Goal: Transaction & Acquisition: Purchase product/service

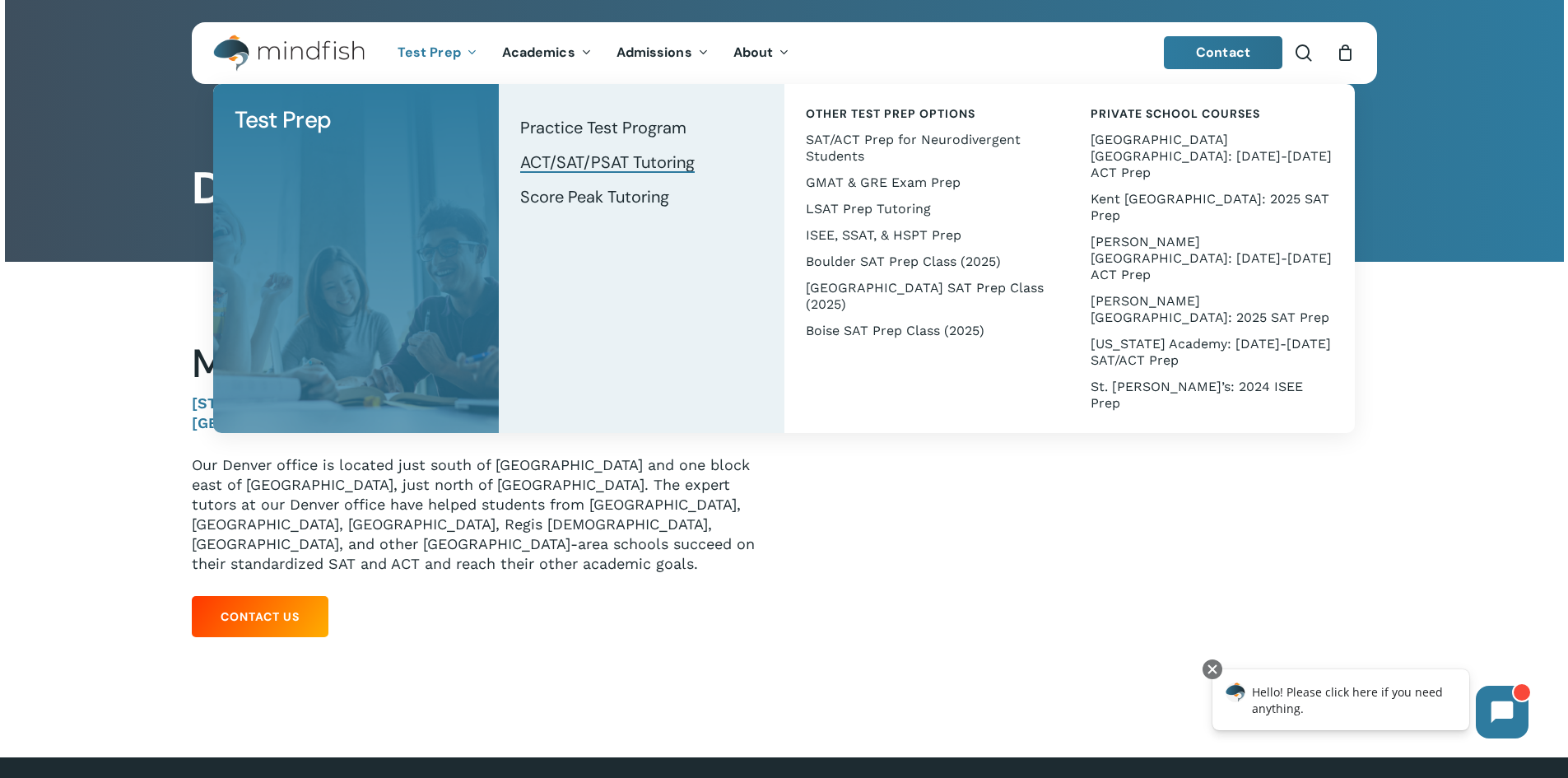
click at [619, 161] on span "ACT/SAT/PSAT Tutoring" at bounding box center [607, 162] width 175 height 22
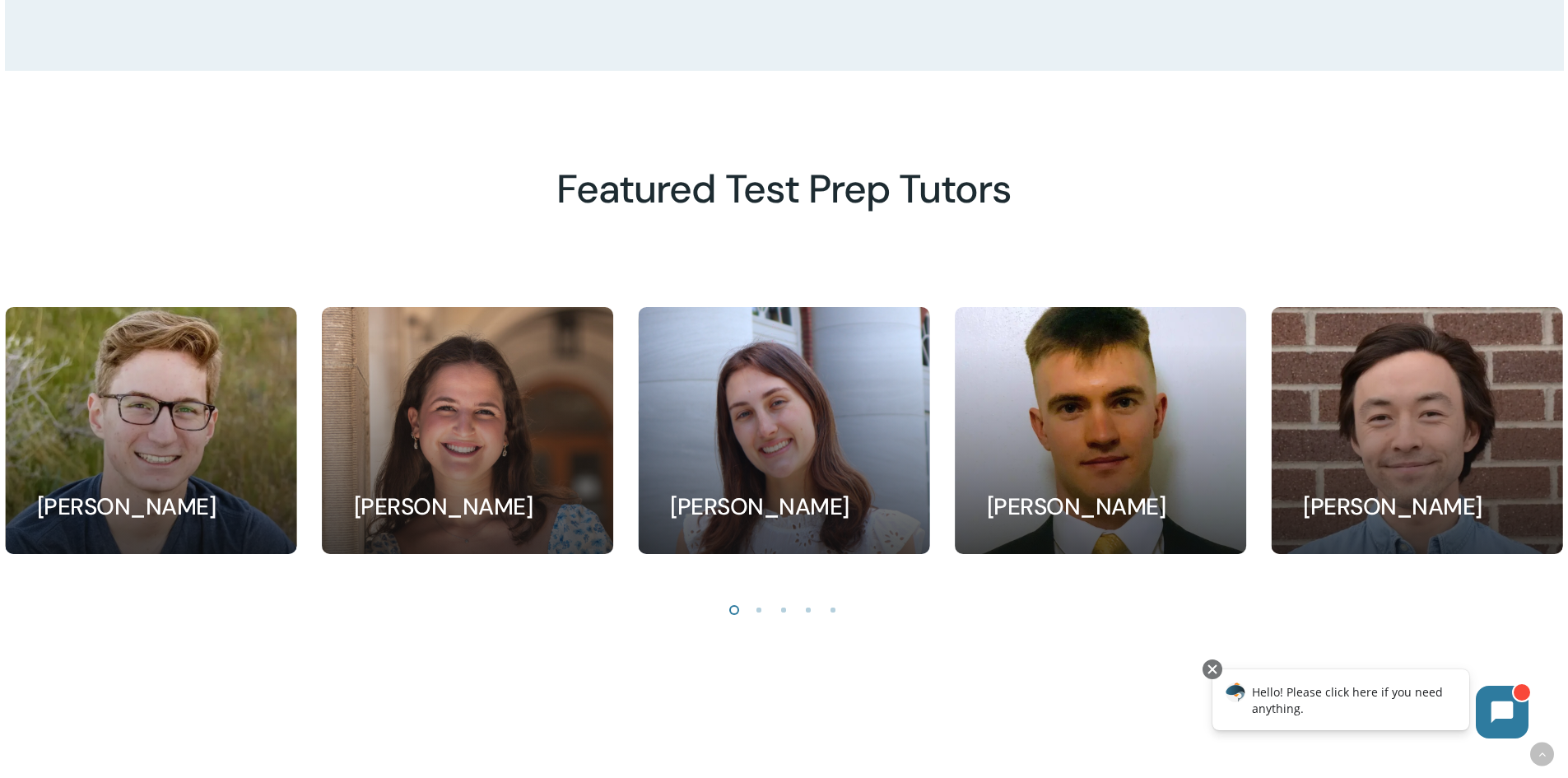
scroll to position [1565, 0]
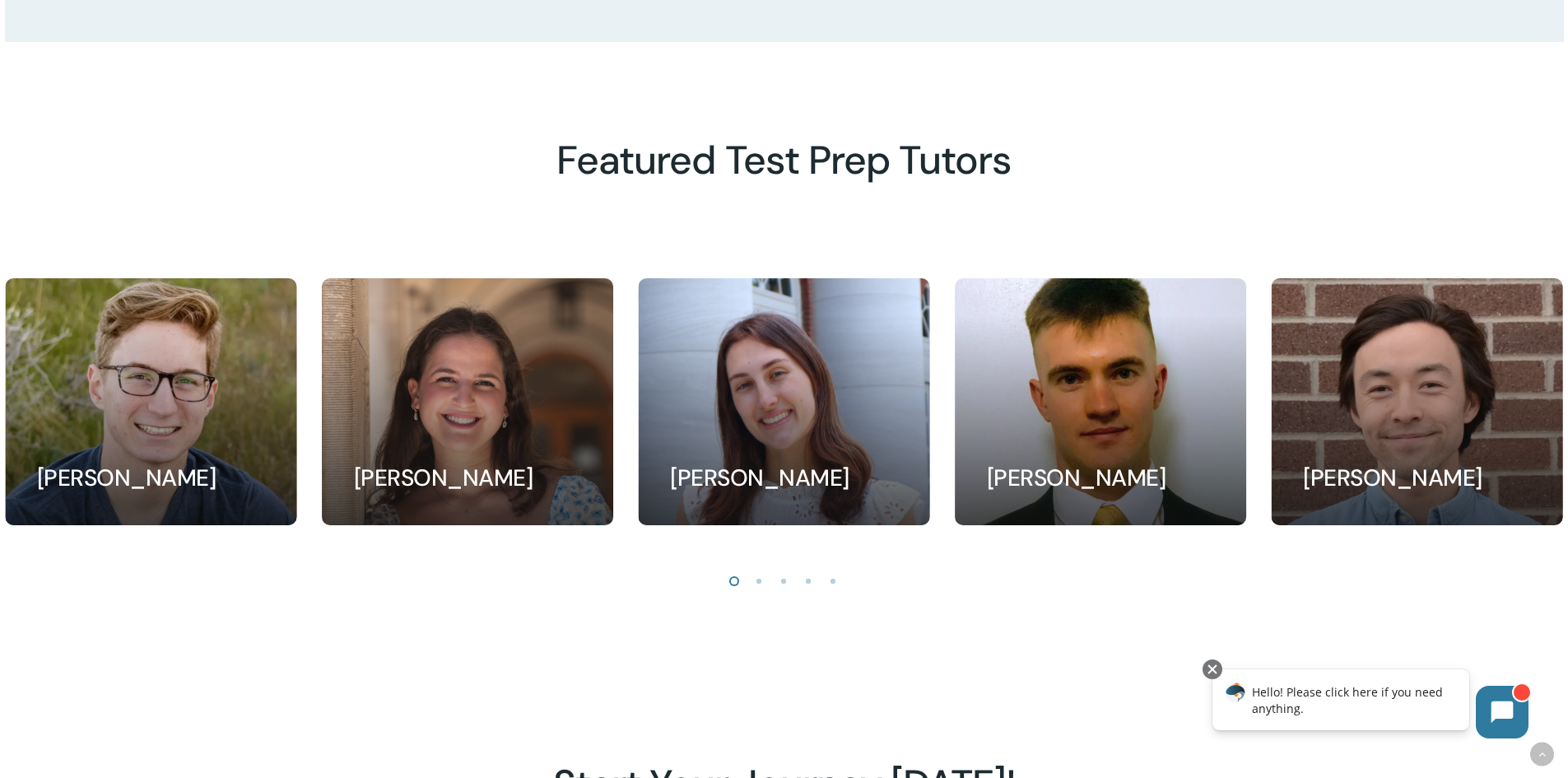
click at [762, 589] on li "Page dot 2" at bounding box center [760, 580] width 25 height 25
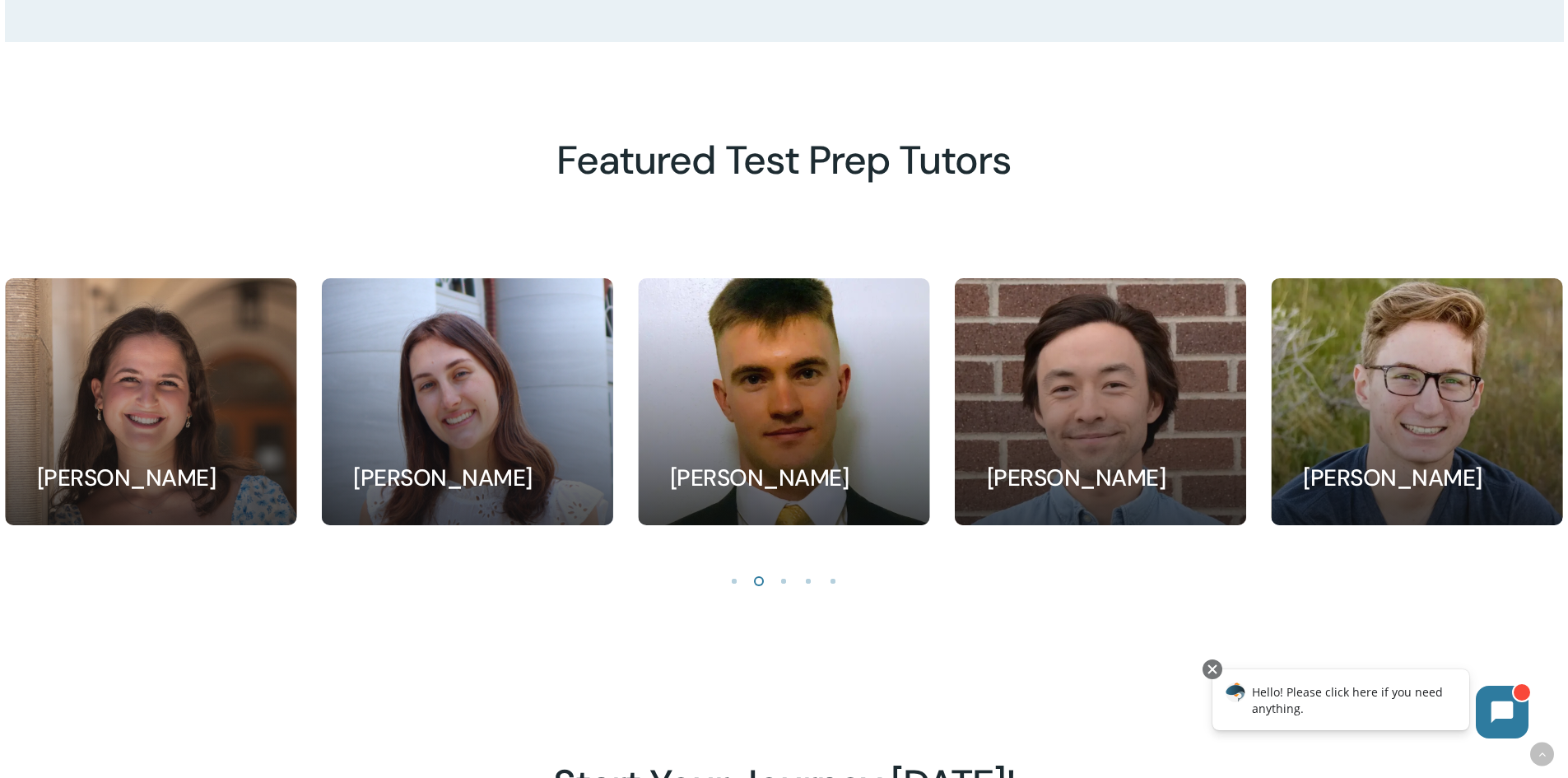
click at [781, 591] on li "Page dot 3" at bounding box center [784, 580] width 25 height 25
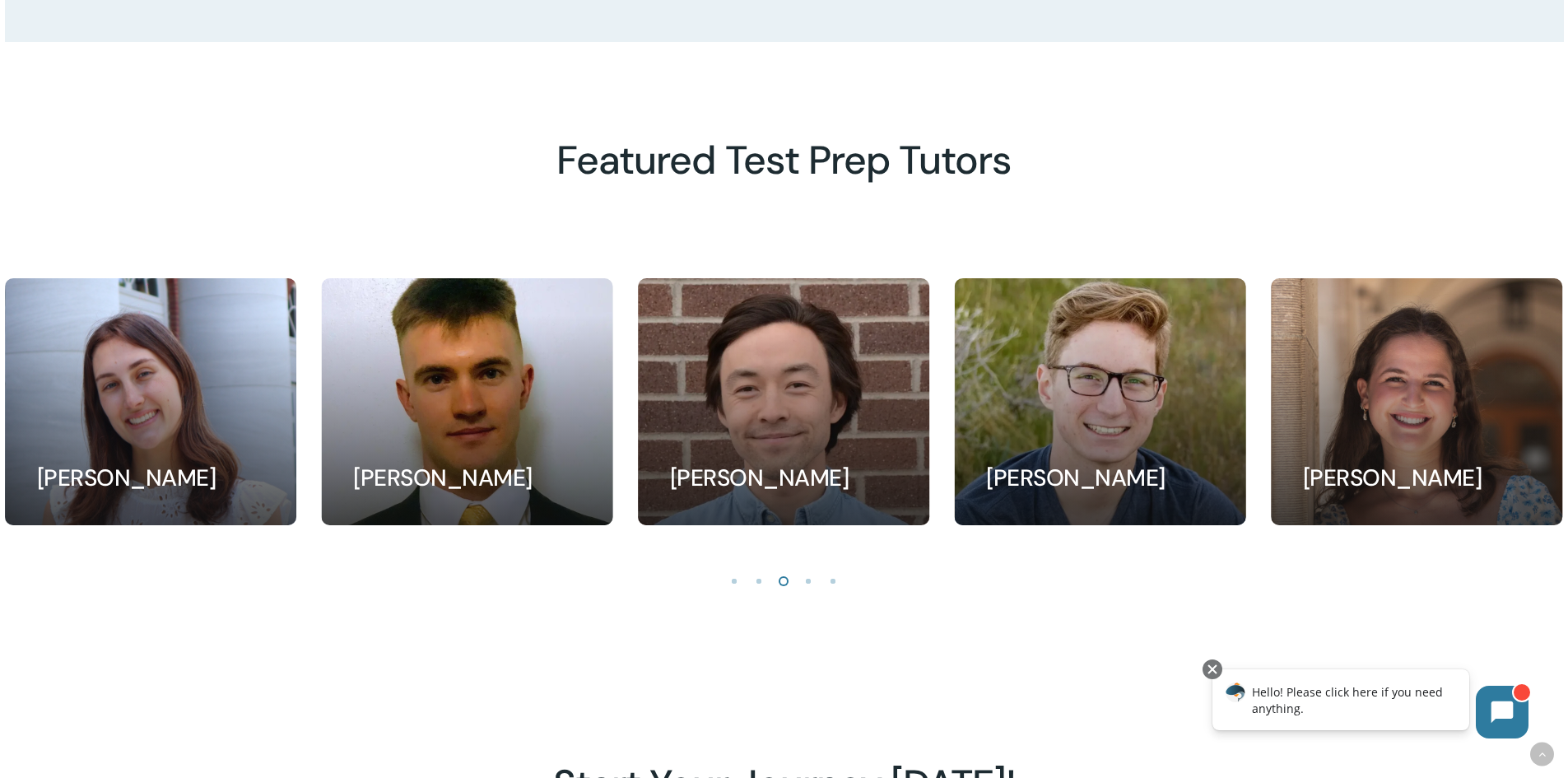
click at [806, 587] on li "Page dot 4" at bounding box center [809, 580] width 25 height 25
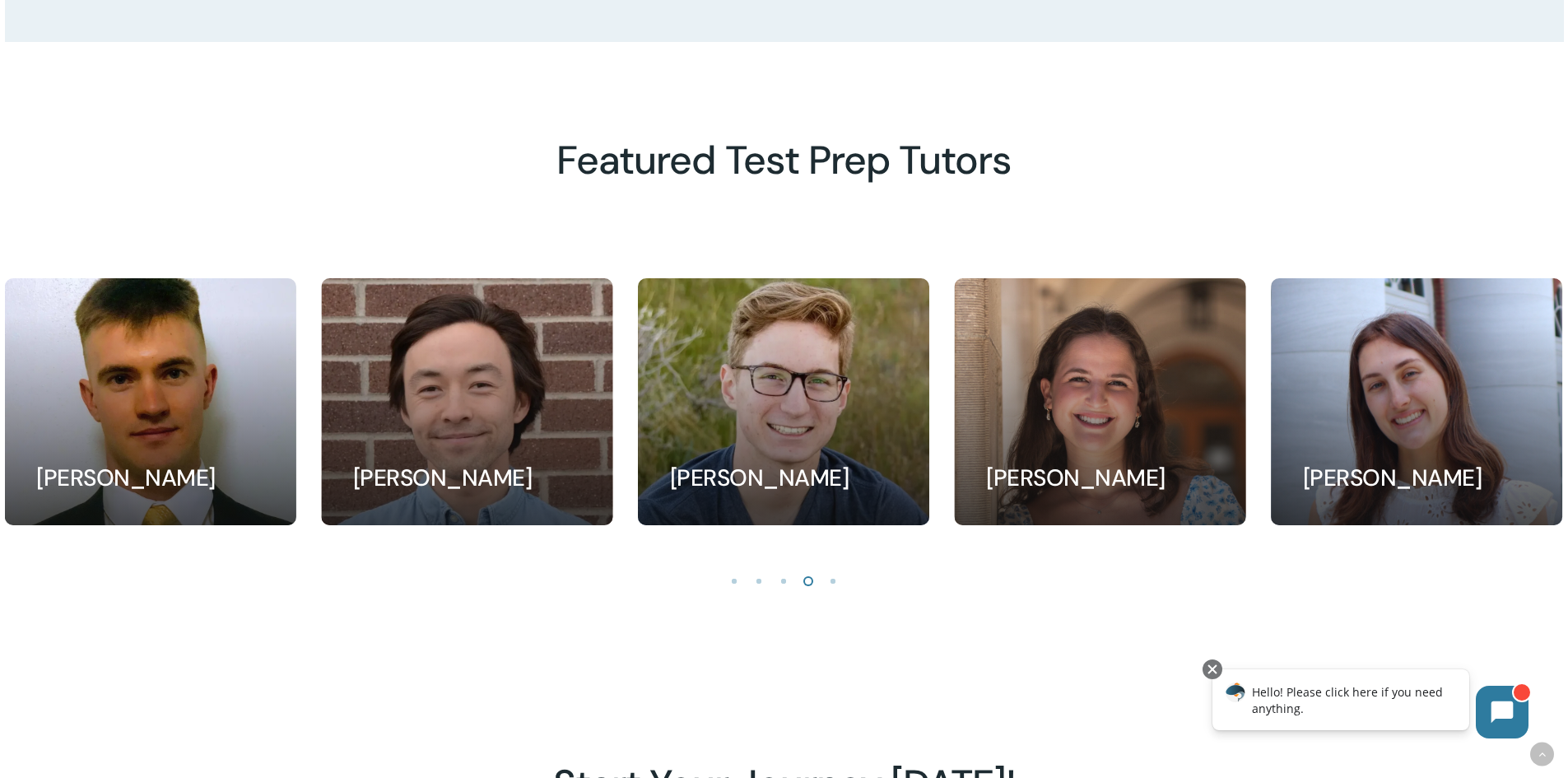
click at [833, 588] on li "Page dot 5" at bounding box center [833, 580] width 25 height 25
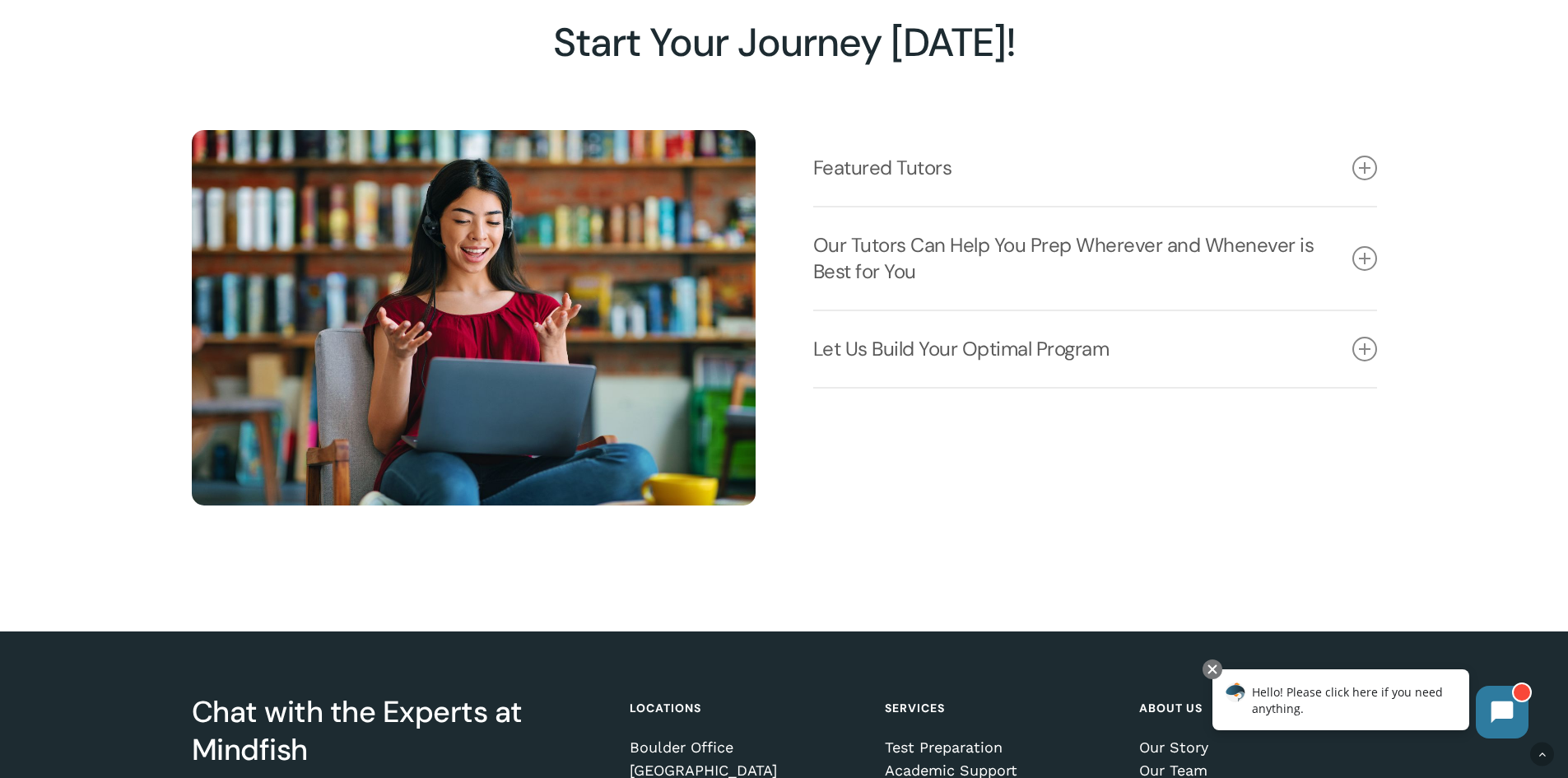
scroll to position [2305, 0]
click at [1366, 361] on icon at bounding box center [1365, 350] width 25 height 25
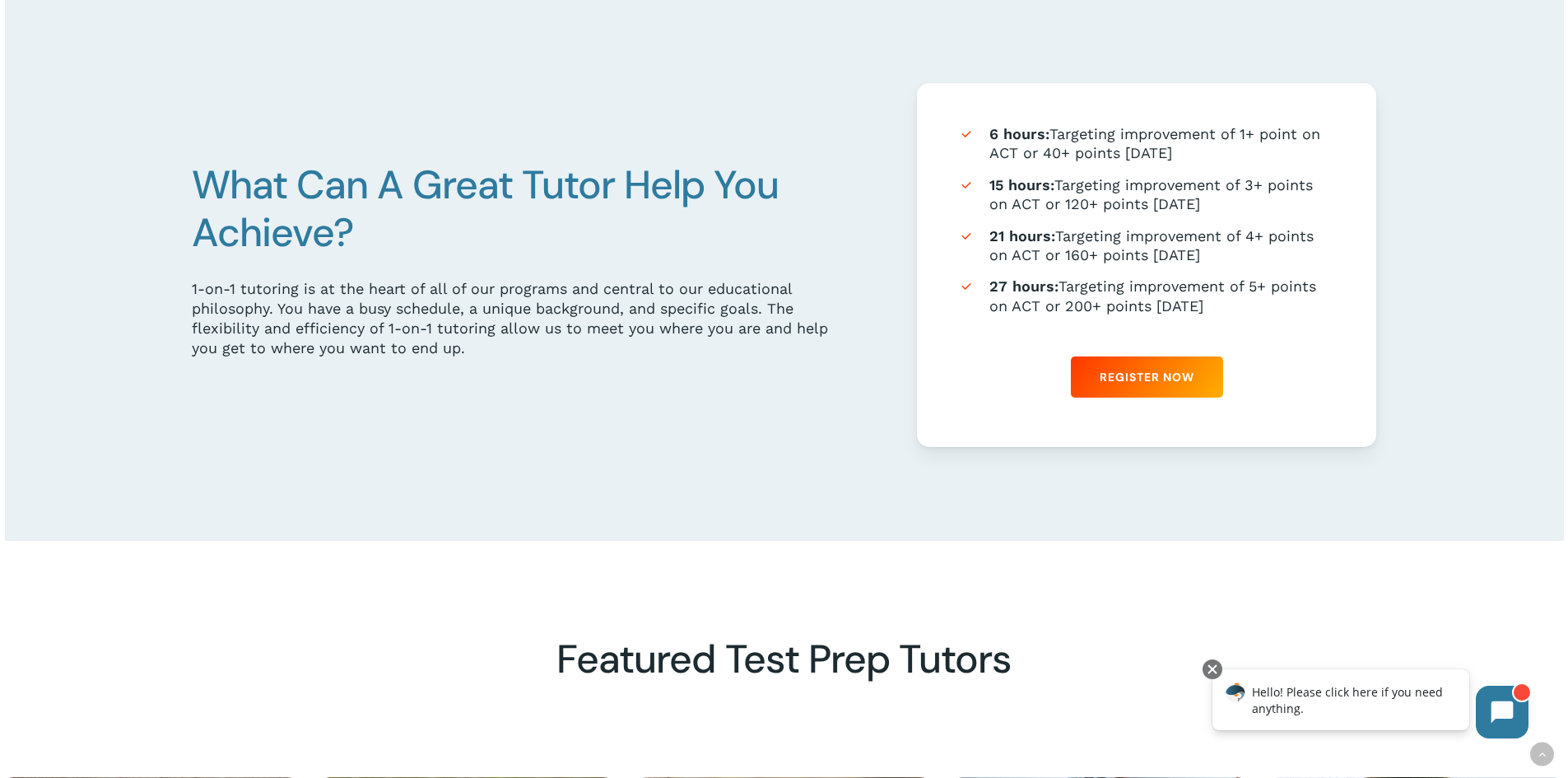
scroll to position [988, 0]
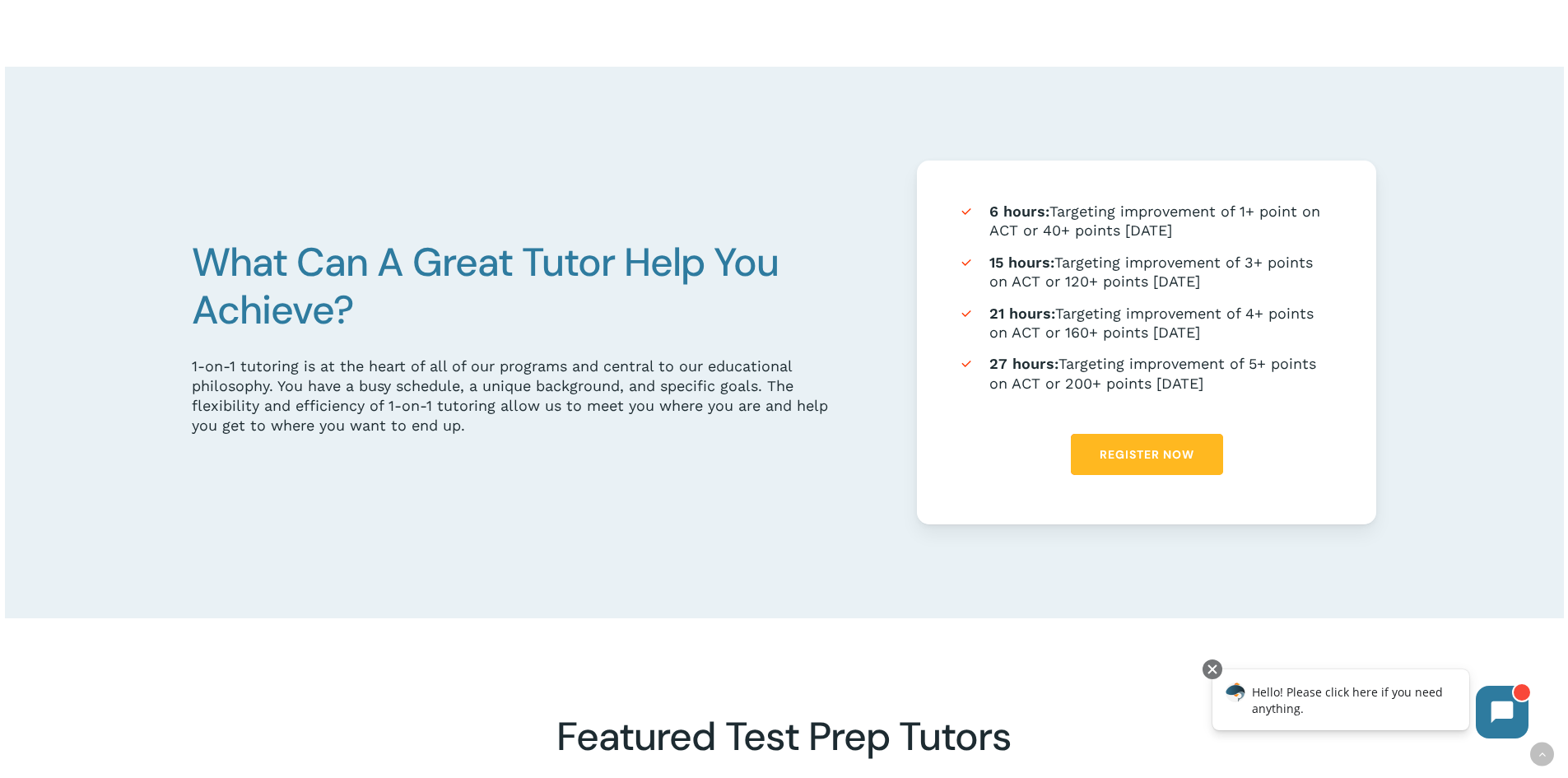
click at [1149, 470] on link "Register Now" at bounding box center [1147, 454] width 152 height 42
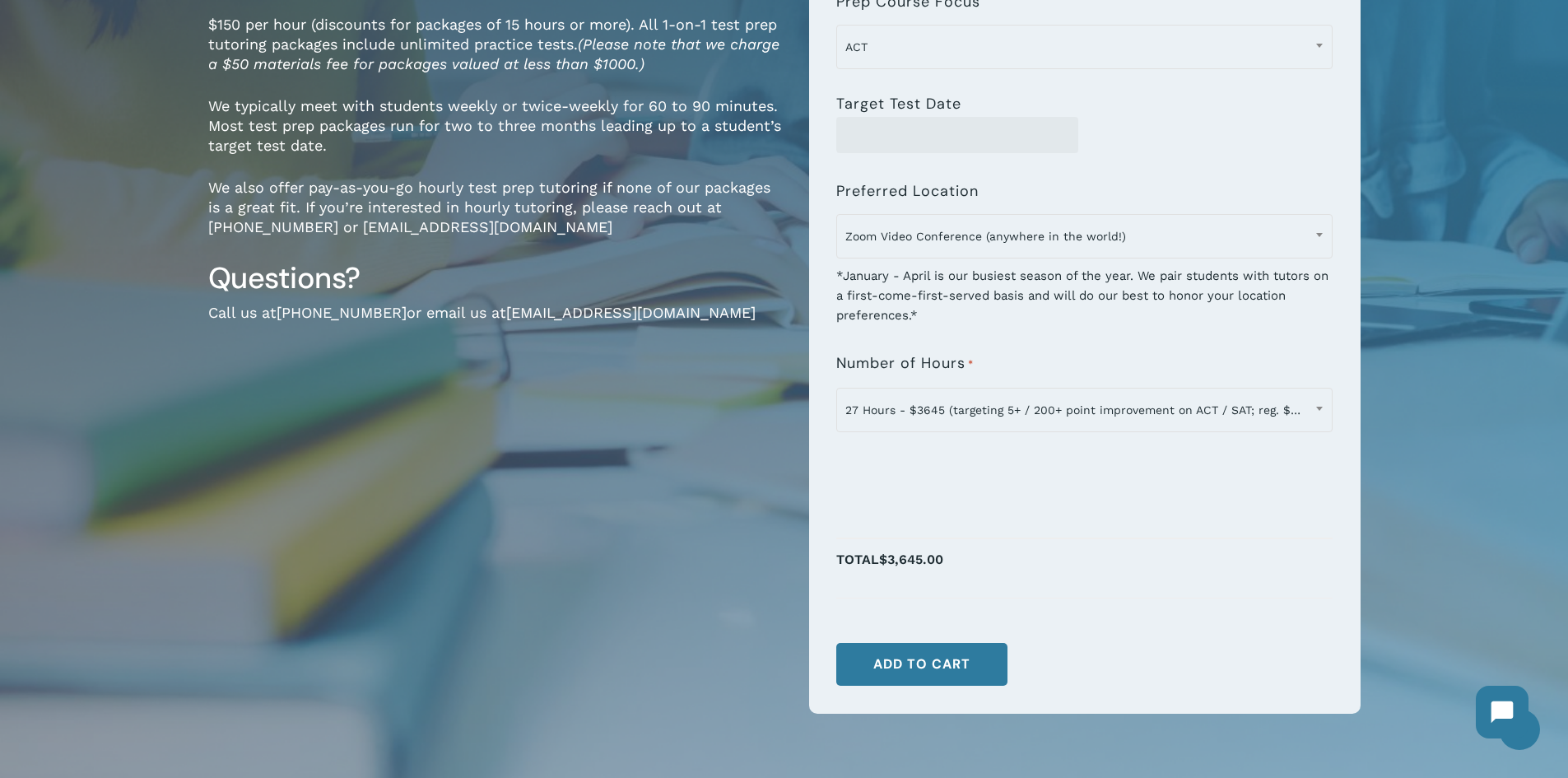
scroll to position [330, 0]
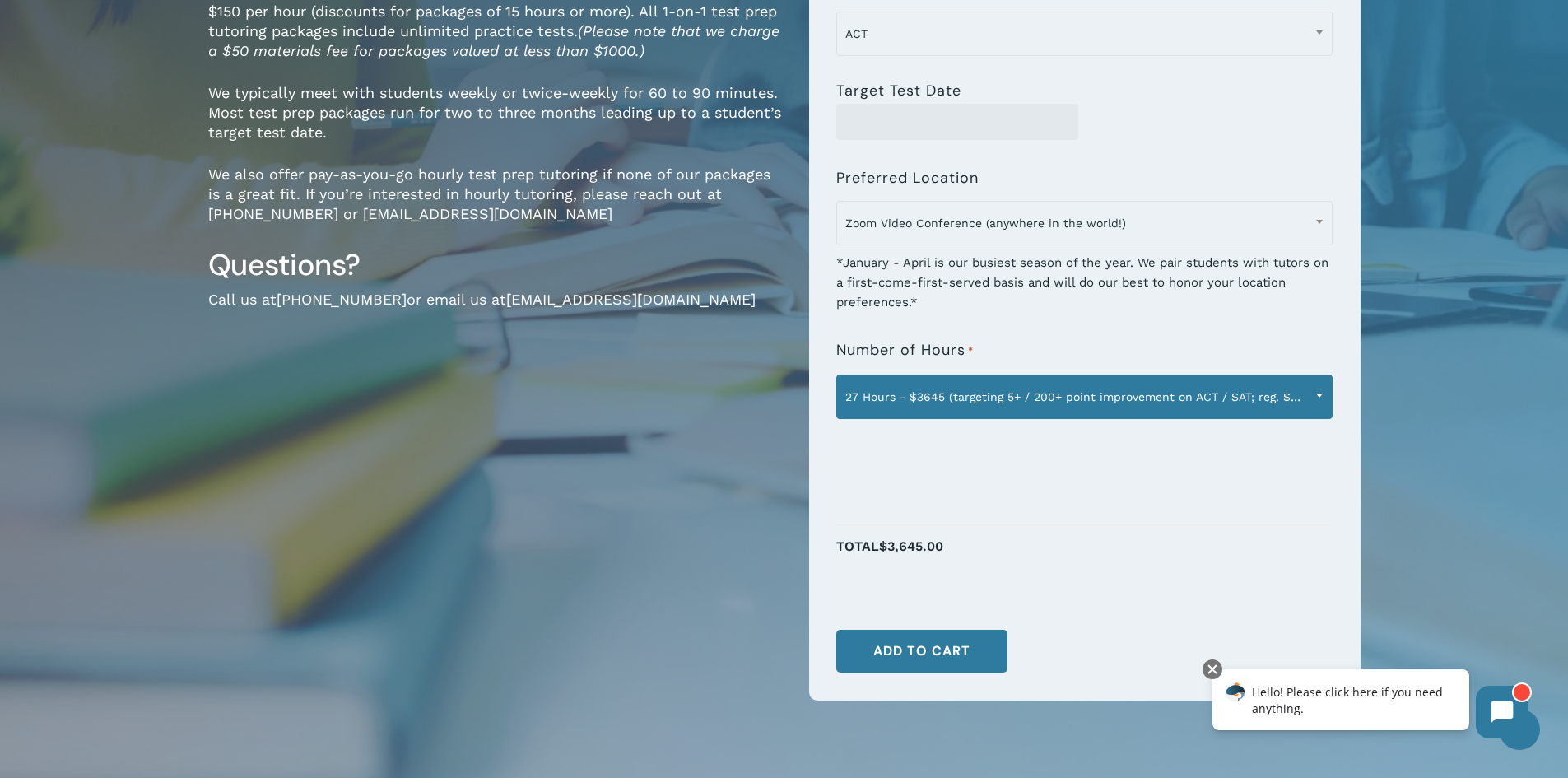
click at [1316, 395] on b at bounding box center [1320, 395] width 7 height 4
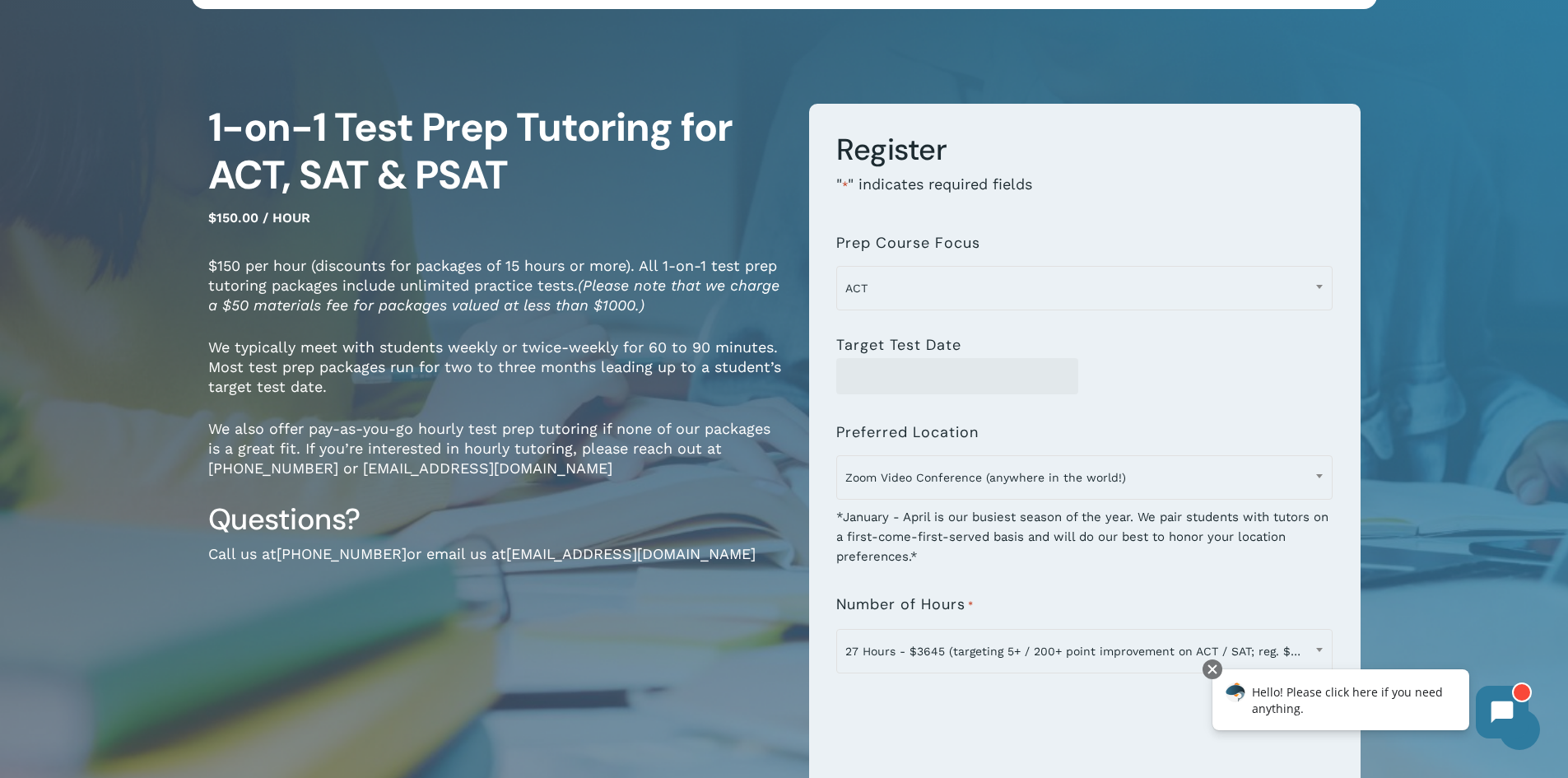
scroll to position [0, 0]
